Goal: Transaction & Acquisition: Purchase product/service

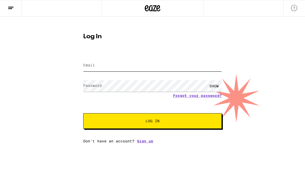
type input "[PERSON_NAME][EMAIL_ADDRESS][DOMAIN_NAME]"
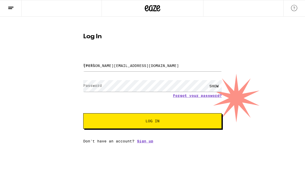
click at [153, 122] on button "Log In" at bounding box center [152, 121] width 139 height 16
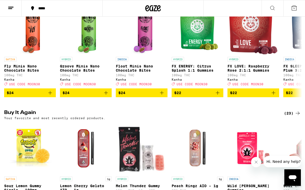
scroll to position [327, 0]
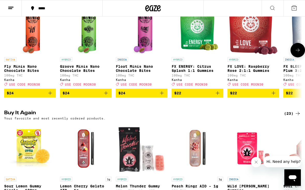
click at [22, 73] on p "Fly Minis Nano Chocolate Bites" at bounding box center [30, 68] width 52 height 8
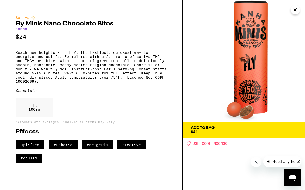
click at [204, 131] on div "Add To Bag $24" at bounding box center [203, 129] width 24 height 7
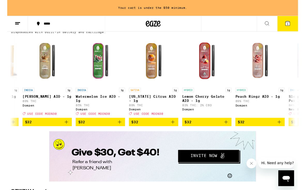
scroll to position [0, 1998]
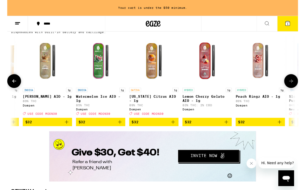
click at [30, 121] on div "INDICA 1g [PERSON_NAME] AIO - 1g 89% THC Dompen Deal Created with Sketch. USE C…" at bounding box center [42, 106] width 52 height 29
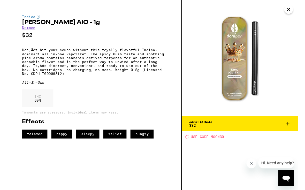
click at [201, 129] on div "Add To Bag" at bounding box center [203, 128] width 24 height 4
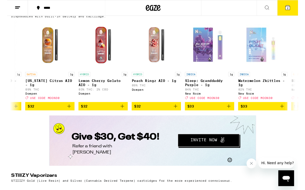
scroll to position [0, 2105]
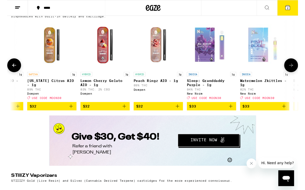
click at [41, 91] on p "[US_STATE] Citrus AIO - 1g" at bounding box center [47, 87] width 52 height 8
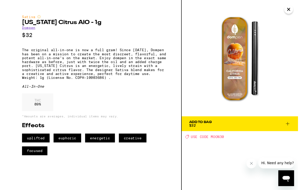
click at [295, 13] on icon "Close" at bounding box center [295, 10] width 6 height 8
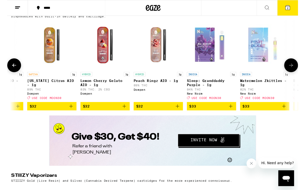
click at [158, 104] on div "HYBRID 1g Peach Ringz AIO - 1g 89% THC Dompen" at bounding box center [159, 89] width 52 height 29
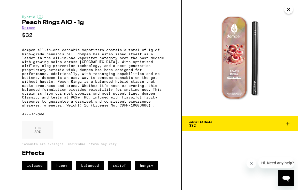
click at [293, 11] on icon "Close" at bounding box center [295, 10] width 6 height 8
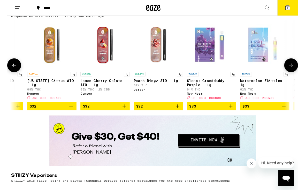
click at [101, 73] on img "Open page for Lemon Cherry Gelato AIO - 1g from Dompen" at bounding box center [103, 47] width 52 height 52
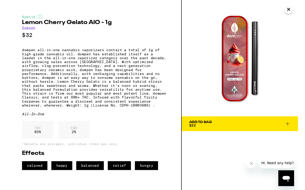
click at [295, 9] on icon "Close" at bounding box center [295, 10] width 6 height 8
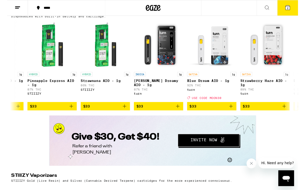
scroll to position [0, 2719]
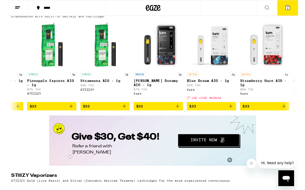
click at [272, 6] on icon at bounding box center [272, 8] width 4 height 4
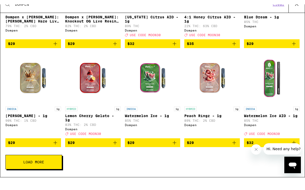
scroll to position [151, 0]
type input "DOMPEN"
click at [35, 165] on span "Load More" at bounding box center [33, 166] width 21 height 4
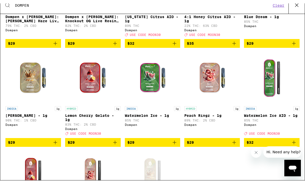
scroll to position [0, 0]
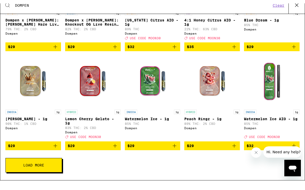
click at [33, 169] on span "Load More" at bounding box center [33, 168] width 21 height 4
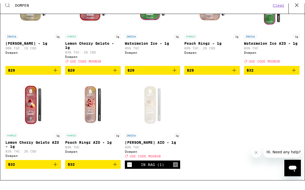
scroll to position [235, 0]
click at [97, 105] on img "Open page for Peach Ringz AIO - 1g from Dompen" at bounding box center [93, 108] width 52 height 52
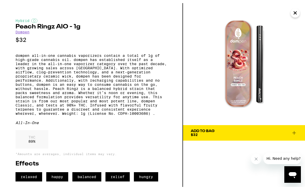
click at [194, 130] on span "$32" at bounding box center [194, 132] width 7 height 4
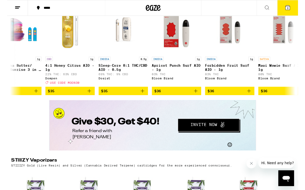
scroll to position [0, 3147]
click at [69, 98] on span "$35" at bounding box center [65, 95] width 47 height 6
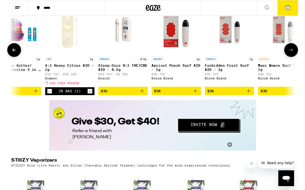
click at [55, 75] on p "4:1 Honey Citrus AIO - 1g" at bounding box center [66, 71] width 52 height 8
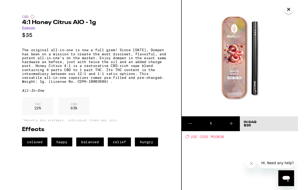
click at [290, 0] on img at bounding box center [244, 61] width 122 height 122
click at [290, 10] on img at bounding box center [244, 61] width 122 height 122
click at [294, 8] on icon "Close" at bounding box center [295, 10] width 6 height 8
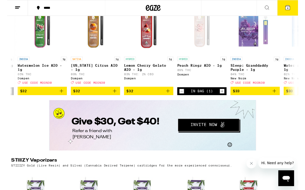
scroll to position [0, 2060]
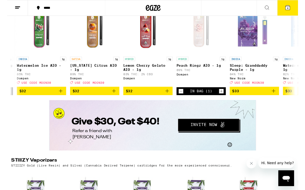
click at [80, 75] on p "[US_STATE] Citrus AIO - 1g" at bounding box center [92, 71] width 52 height 8
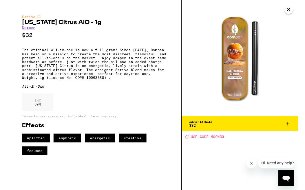
click at [198, 131] on span "$32" at bounding box center [194, 132] width 7 height 4
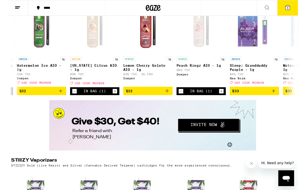
click at [291, 10] on icon at bounding box center [294, 8] width 6 height 6
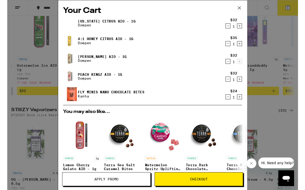
click at [173, 189] on span "Checkout" at bounding box center [201, 188] width 92 height 4
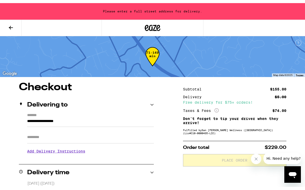
click at [43, 115] on input "**********" at bounding box center [90, 119] width 127 height 9
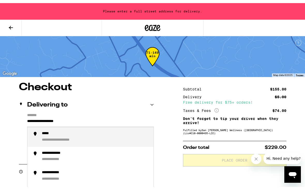
click at [79, 120] on input "**********" at bounding box center [90, 119] width 127 height 9
type input "*"
type input "*****"
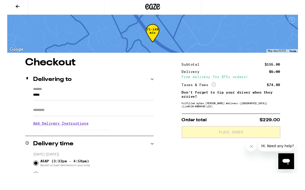
scroll to position [24, 0]
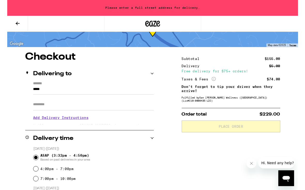
click at [31, 109] on input "Apt/Suite" at bounding box center [90, 109] width 127 height 12
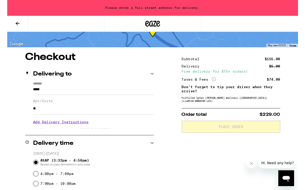
type input "*"
type input "****"
click at [29, 94] on input "*****" at bounding box center [90, 95] width 127 height 9
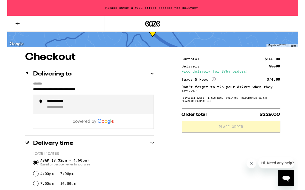
type input "**********"
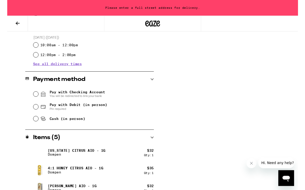
scroll to position [188, 0]
click at [32, 125] on input "Cash (in person)" at bounding box center [29, 124] width 5 height 5
radio input "true"
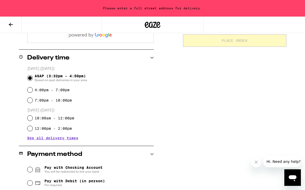
scroll to position [116, 0]
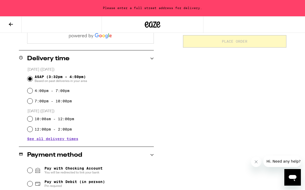
click at [32, 90] on input "4:00pm - 7:00pm" at bounding box center [29, 90] width 5 height 5
radio input "true"
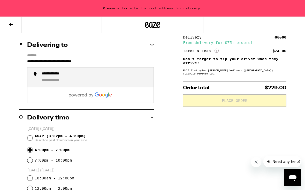
scroll to position [56, 0]
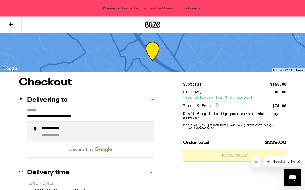
scroll to position [0, 0]
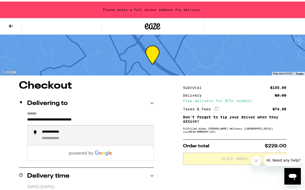
click at [41, 132] on li "**********" at bounding box center [90, 134] width 126 height 20
type input "**********"
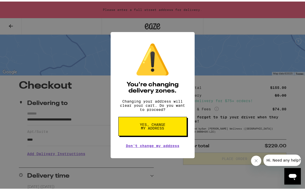
click at [146, 126] on span "Yes, change my address" at bounding box center [152, 124] width 27 height 7
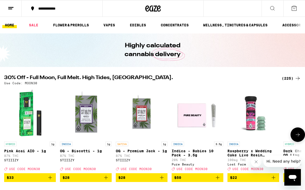
click at [256, 152] on p "Raspberry x Wedding Cake Live Resin Gummies" at bounding box center [253, 153] width 52 height 8
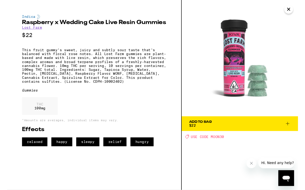
click at [298, 12] on button "Close" at bounding box center [295, 9] width 9 height 9
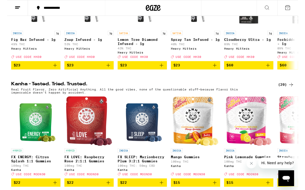
click at [273, 4] on button at bounding box center [273, 8] width 22 height 16
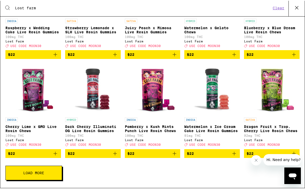
scroll to position [151, 0]
type input "Lost farm"
click at [26, 168] on button "Load More" at bounding box center [33, 173] width 57 height 14
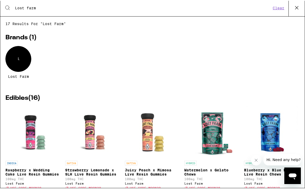
scroll to position [0, 0]
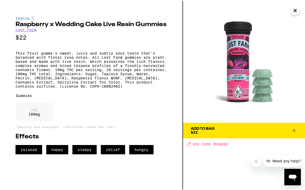
click at [295, 4] on img at bounding box center [244, 61] width 122 height 122
click at [295, 7] on icon "Close" at bounding box center [295, 10] width 6 height 8
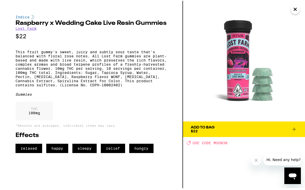
scroll to position [108, 0]
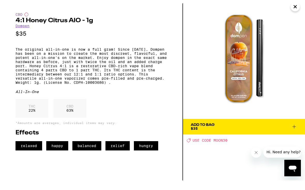
click at [293, 6] on icon "Close" at bounding box center [295, 10] width 6 height 8
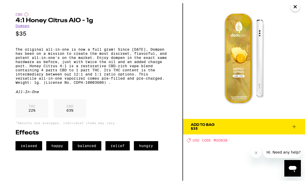
click at [292, 5] on button "Close" at bounding box center [295, 9] width 9 height 9
click at [289, 4] on img at bounding box center [244, 61] width 122 height 122
click at [294, 6] on icon "Close" at bounding box center [295, 10] width 6 height 8
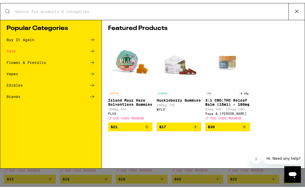
click at [293, 7] on button at bounding box center [296, 8] width 16 height 17
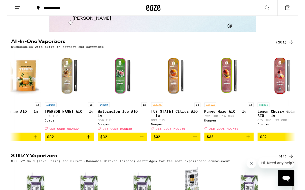
scroll to position [0, 2422]
click at [67, 147] on span "$32" at bounding box center [65, 143] width 47 height 6
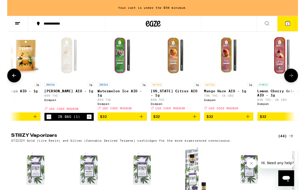
scroll to position [1080, 0]
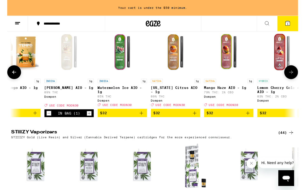
click at [174, 122] on span "$32" at bounding box center [176, 119] width 47 height 6
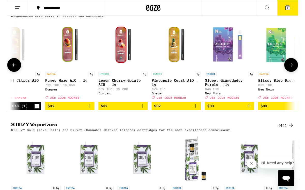
scroll to position [0, 2589]
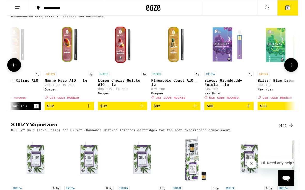
click at [118, 114] on span "$32" at bounding box center [121, 111] width 47 height 6
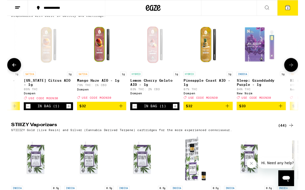
scroll to position [0, 2556]
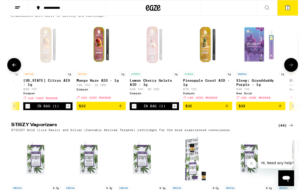
click at [99, 114] on span "$32" at bounding box center [98, 111] width 47 height 6
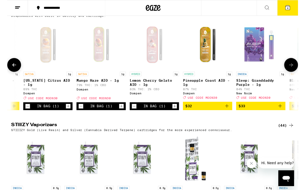
click at [292, 7] on icon at bounding box center [294, 8] width 5 height 5
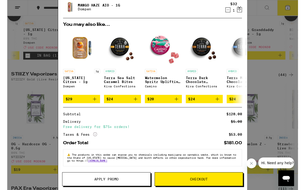
scroll to position [79, 0]
click at [202, 187] on span "Checkout" at bounding box center [201, 188] width 19 height 4
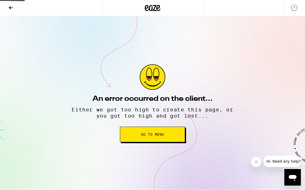
scroll to position [7, 0]
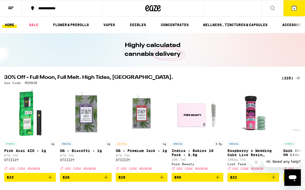
click at [294, 16] on button "4" at bounding box center [294, 8] width 22 height 16
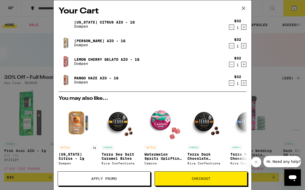
click at [183, 184] on button "Checkout" at bounding box center [201, 178] width 93 height 14
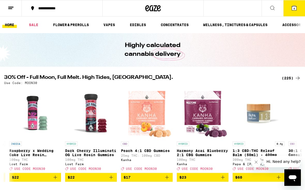
click at [293, 16] on button "4" at bounding box center [294, 8] width 22 height 16
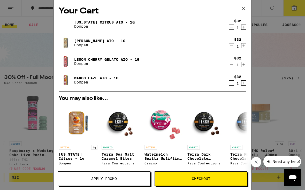
click at [71, 184] on button "Apply Promo" at bounding box center [104, 178] width 93 height 14
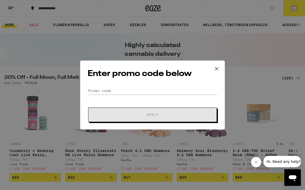
click at [89, 99] on form "Promo Code Apply" at bounding box center [153, 104] width 130 height 35
click at [91, 95] on input "Promo Code" at bounding box center [153, 91] width 130 height 8
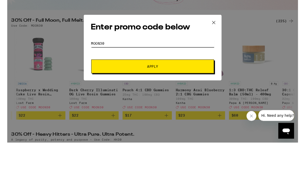
type input "Moon30"
click at [105, 112] on button "Apply" at bounding box center [152, 119] width 129 height 14
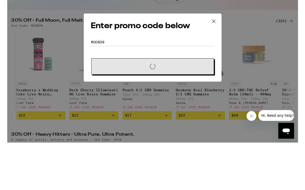
scroll to position [56, 0]
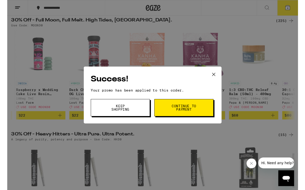
click at [166, 113] on button "Continue to payment" at bounding box center [185, 113] width 62 height 18
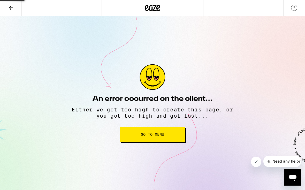
scroll to position [7, 0]
